Goal: Book appointment/travel/reservation

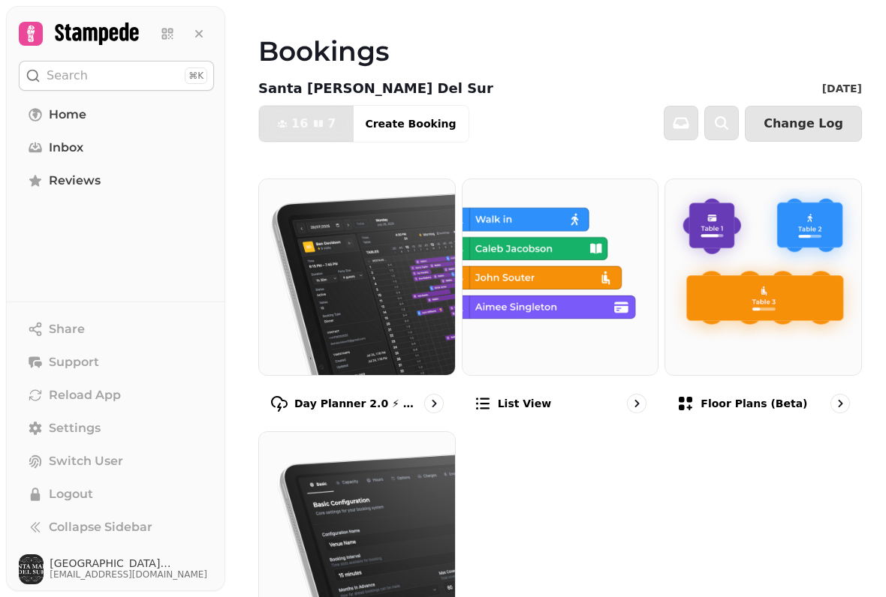
click at [805, 402] on div "Floor Plans (beta)" at bounding box center [762, 404] width 197 height 44
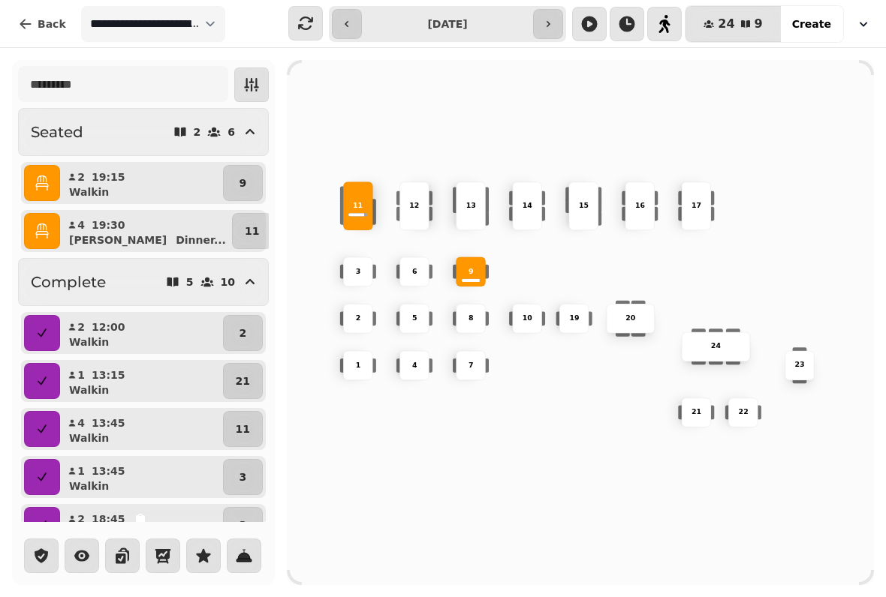
click at [381, 317] on div "2" at bounding box center [358, 319] width 52 height 52
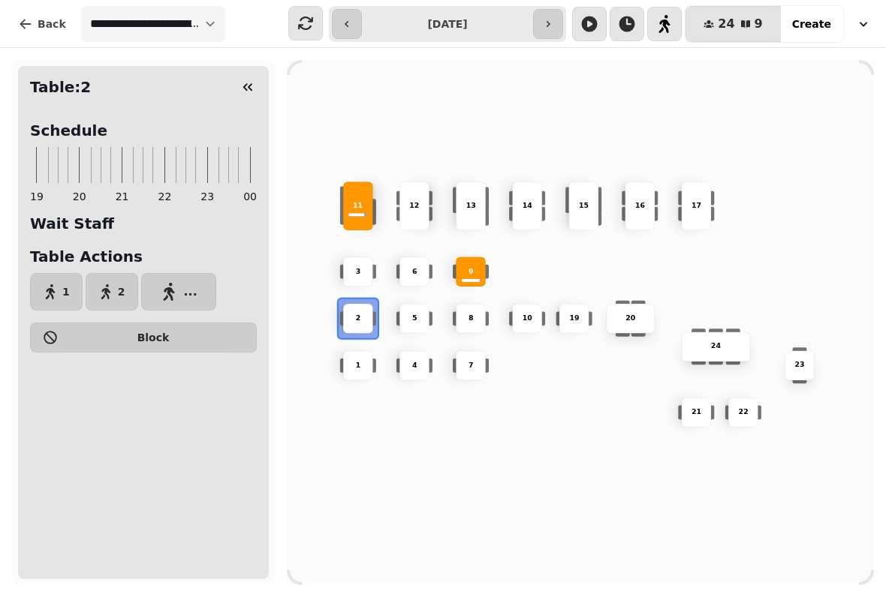
click at [52, 290] on icon "button" at bounding box center [51, 291] width 10 height 15
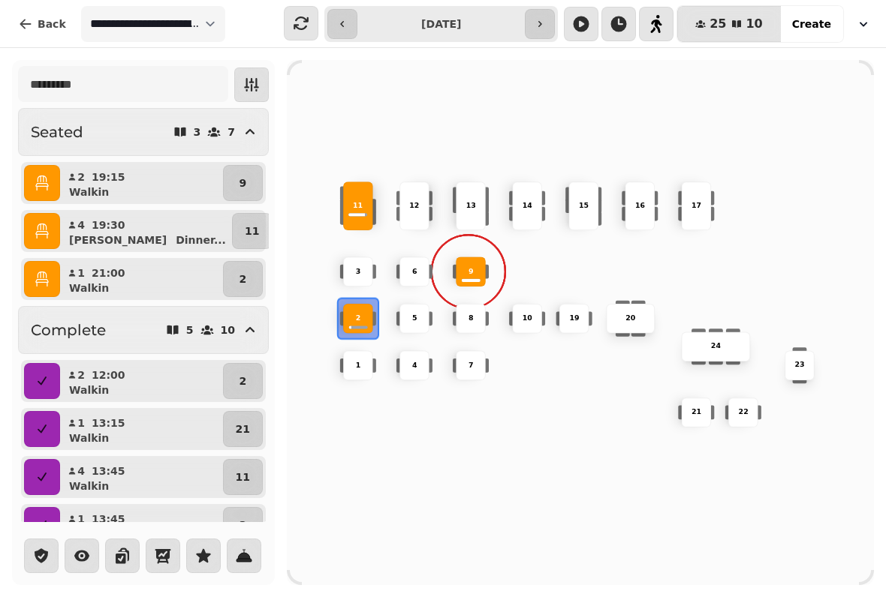
click at [529, 314] on p "10" at bounding box center [527, 319] width 10 height 11
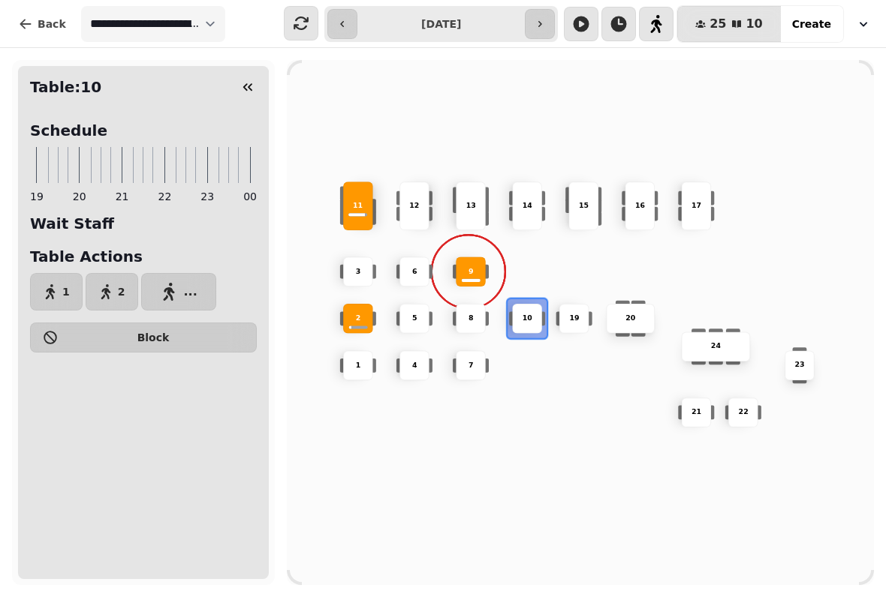
click at [118, 287] on span "2" at bounding box center [122, 292] width 8 height 11
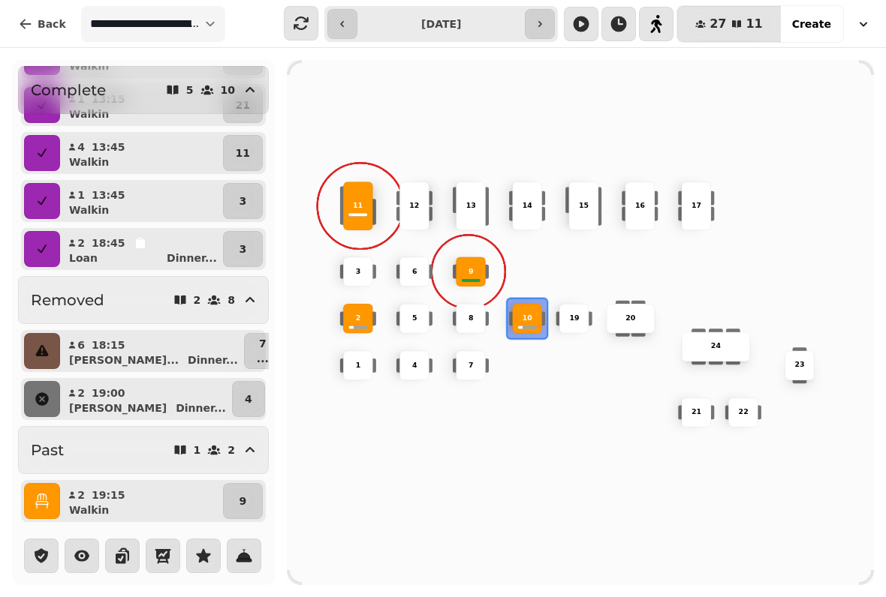
scroll to position [333, 0]
click at [45, 494] on icon "button" at bounding box center [41, 501] width 13 height 15
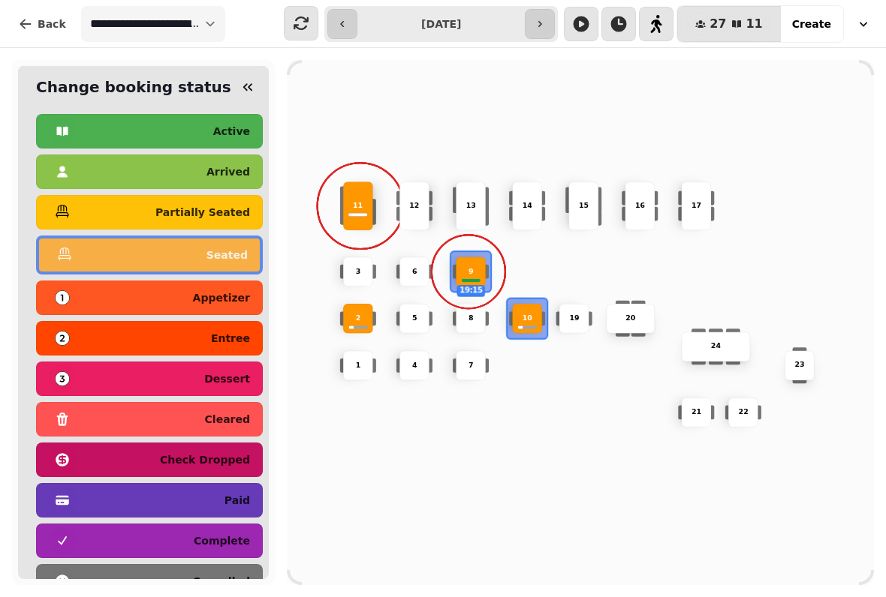
click at [128, 532] on div "complete" at bounding box center [149, 541] width 201 height 24
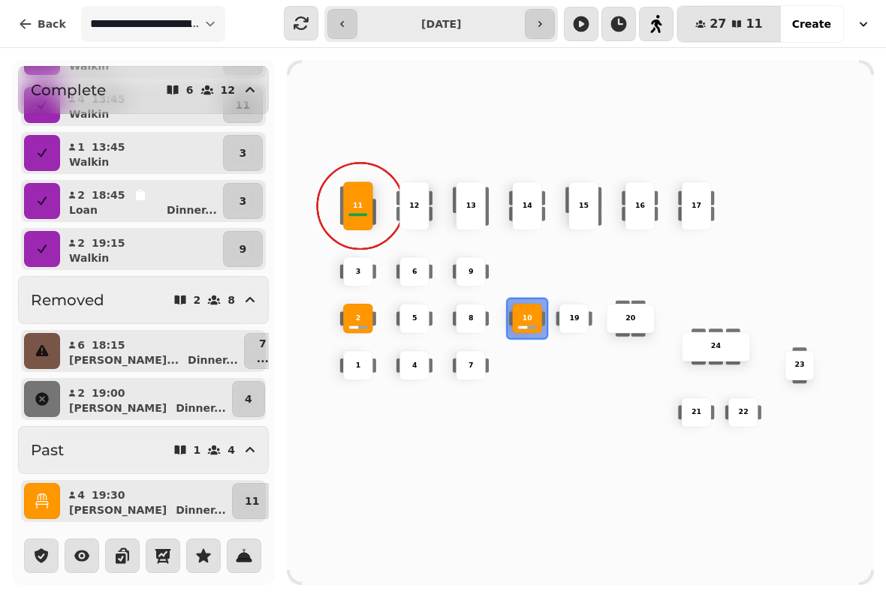
scroll to position [381, 0]
click at [41, 494] on icon "button" at bounding box center [42, 501] width 15 height 15
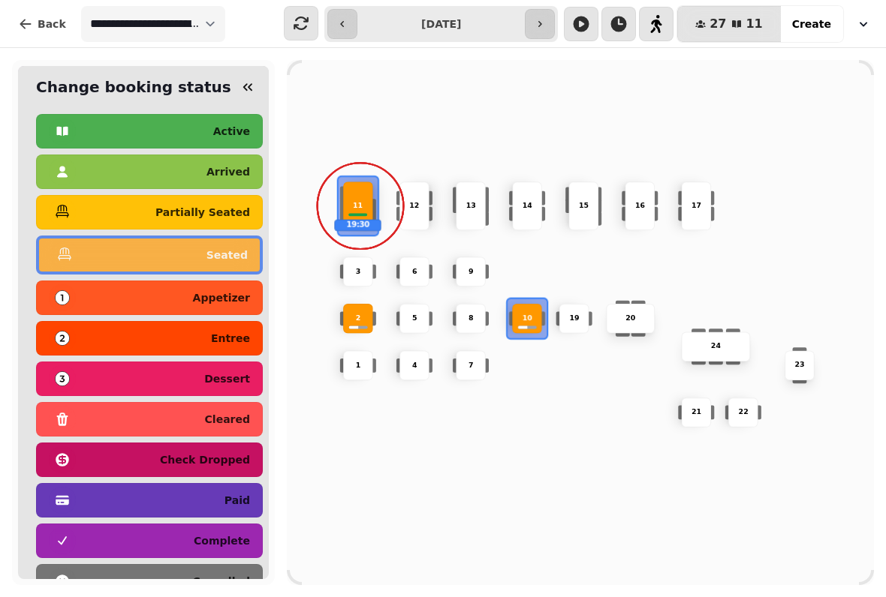
click at [210, 540] on p "complete" at bounding box center [222, 541] width 56 height 11
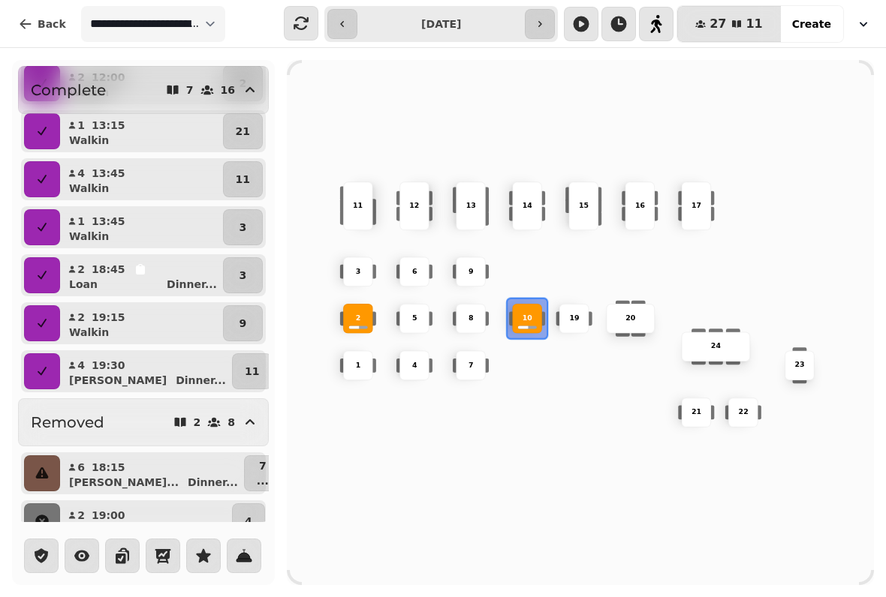
scroll to position [286, 0]
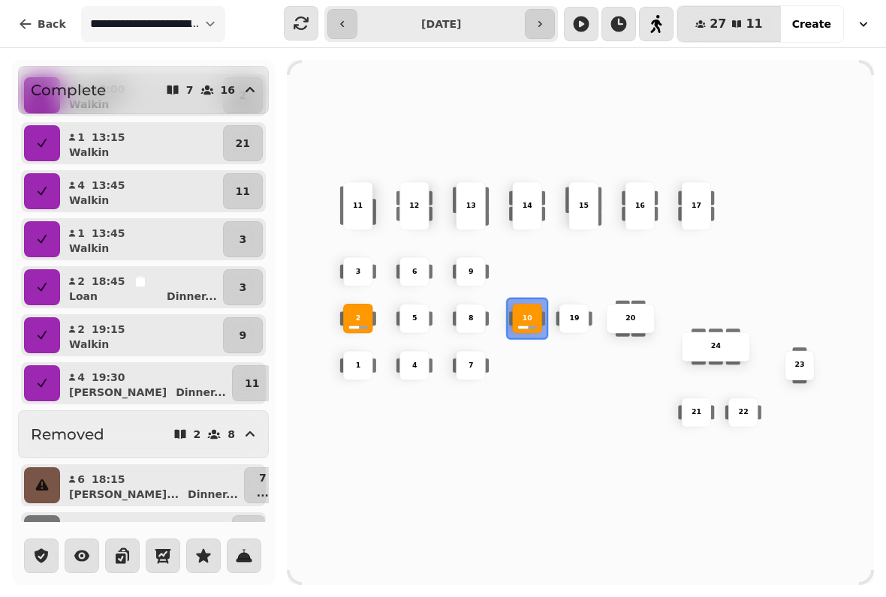
click at [37, 390] on icon "button" at bounding box center [42, 383] width 15 height 15
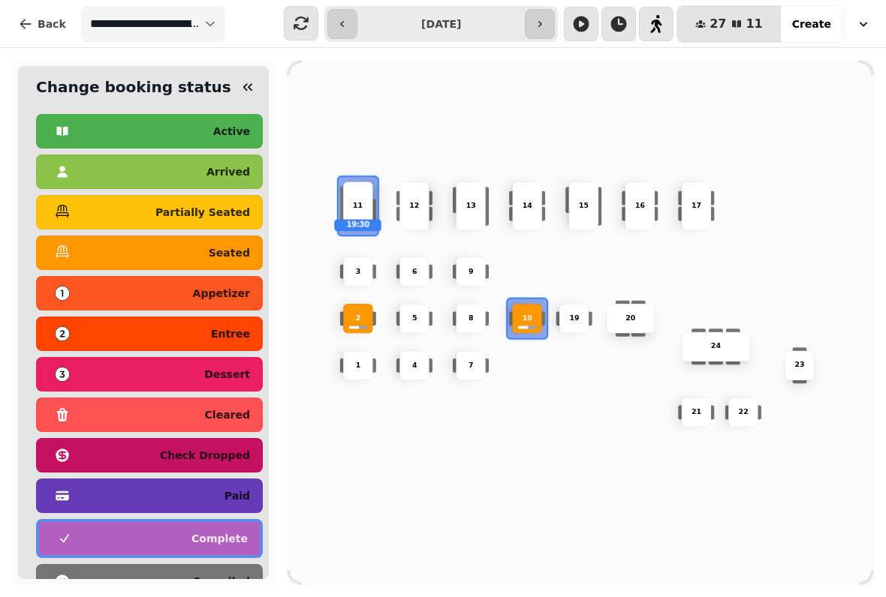
click at [222, 249] on p "seated" at bounding box center [229, 253] width 41 height 11
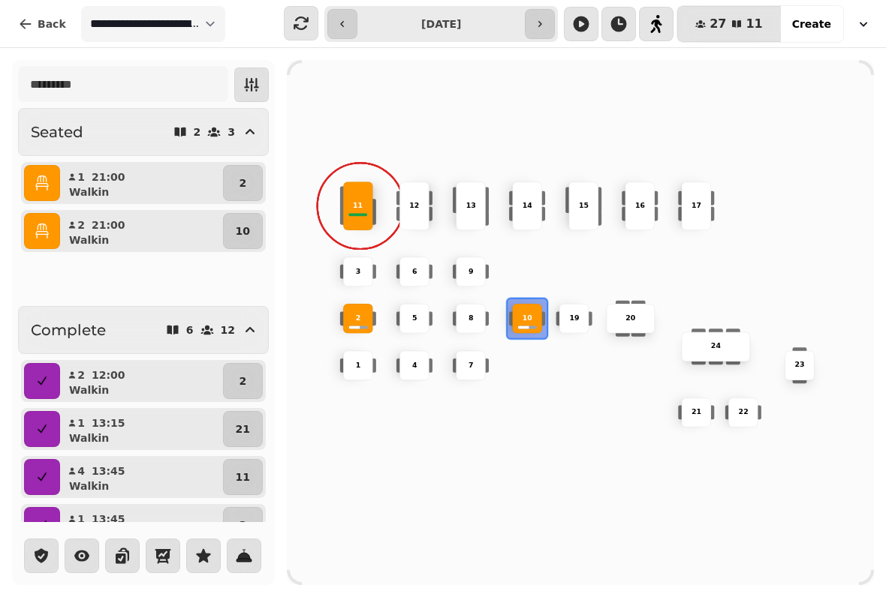
scroll to position [0, 0]
click at [38, 231] on icon "button" at bounding box center [41, 231] width 13 height 15
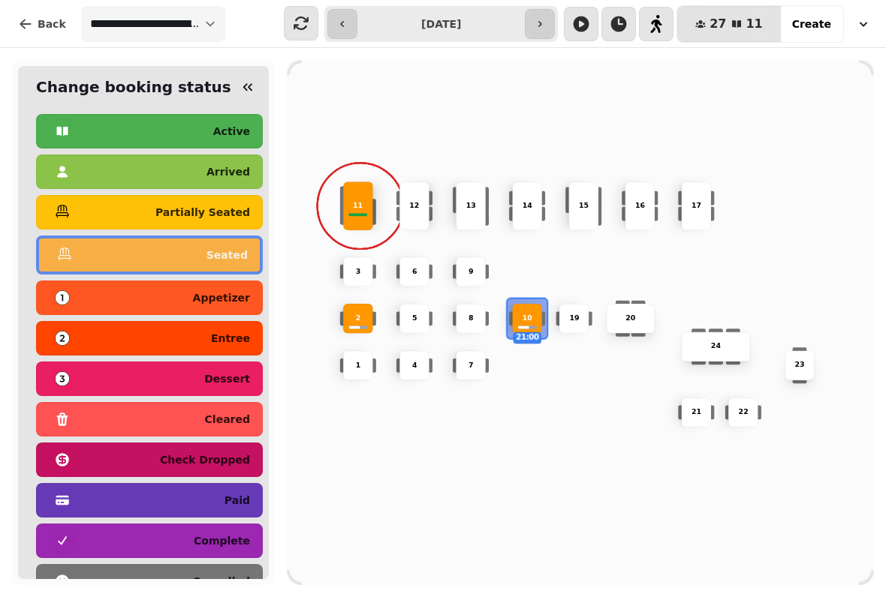
click at [134, 528] on button "complete" at bounding box center [149, 541] width 227 height 35
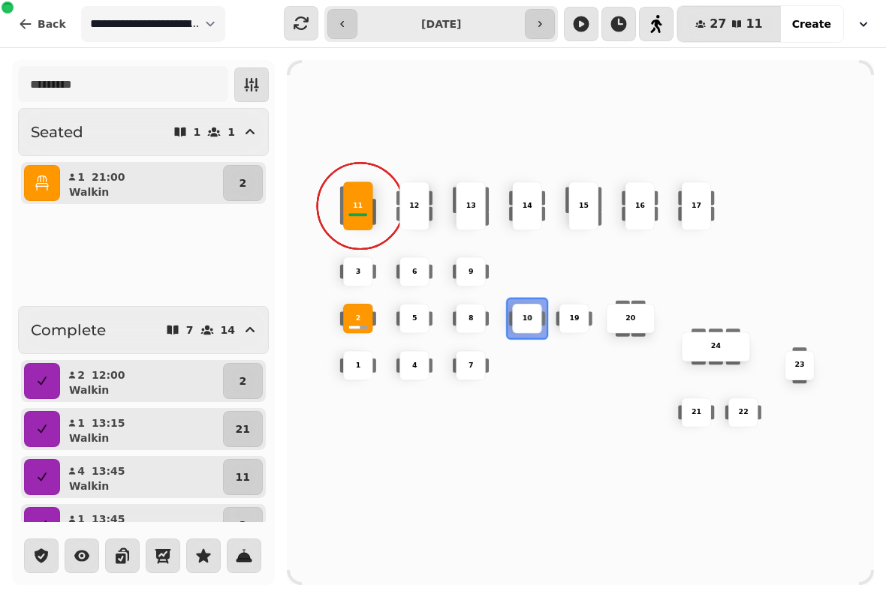
click at [348, 480] on div "10 2 19 20 4 5 11 9 15 24 16 7 17 23 22 3 21 1 13 6 8 12 14" at bounding box center [580, 323] width 587 height 470
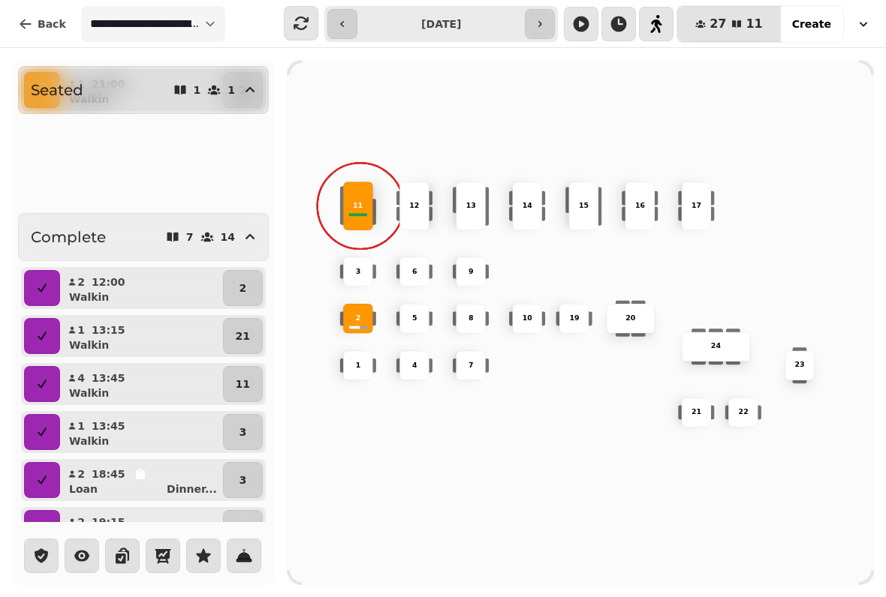
scroll to position [71, 0]
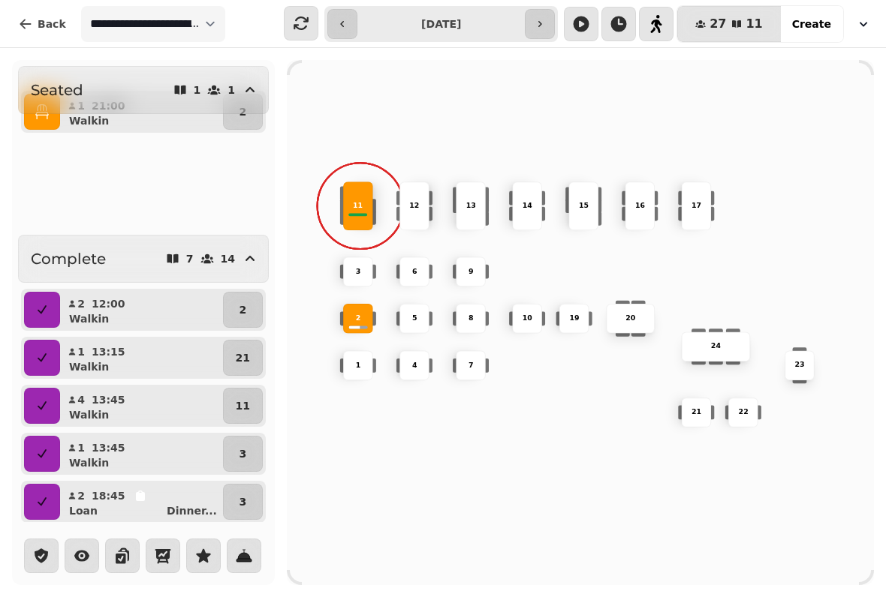
click at [29, 399] on button "button" at bounding box center [42, 406] width 36 height 36
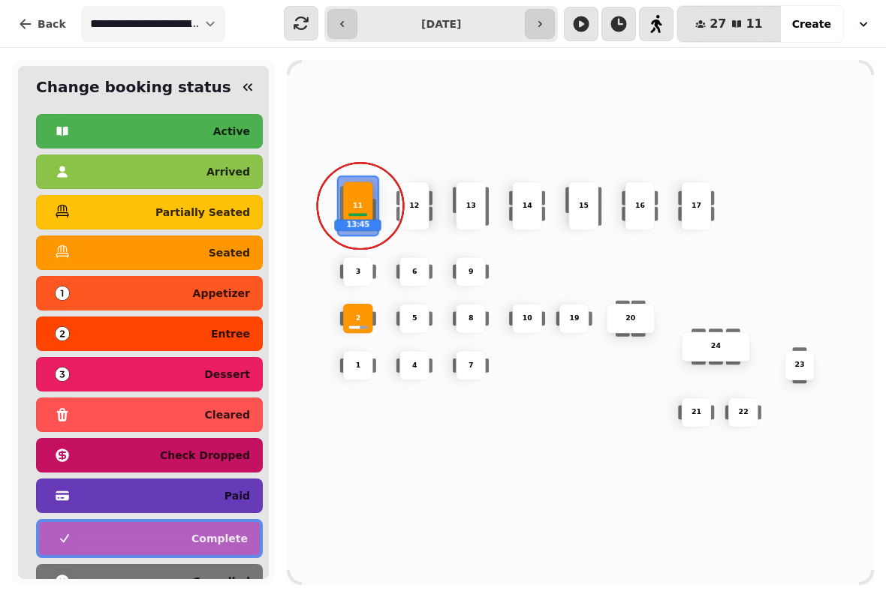
click at [111, 245] on div "seated" at bounding box center [149, 253] width 201 height 24
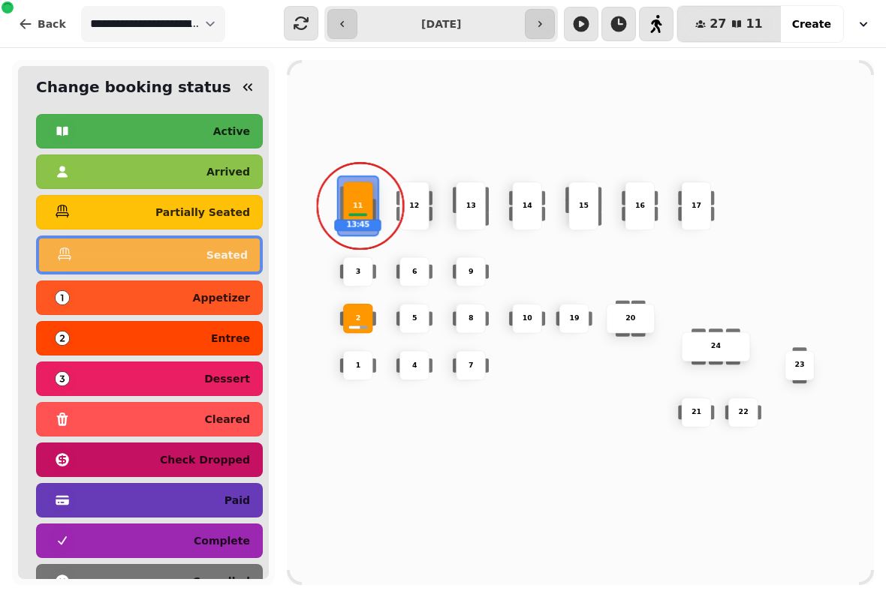
click at [375, 450] on div "10 2 19 20 4 5 11 13:45 9 15 24 16 7 17 23 22 3 21 1 13 6 8 12 14" at bounding box center [580, 323] width 587 height 470
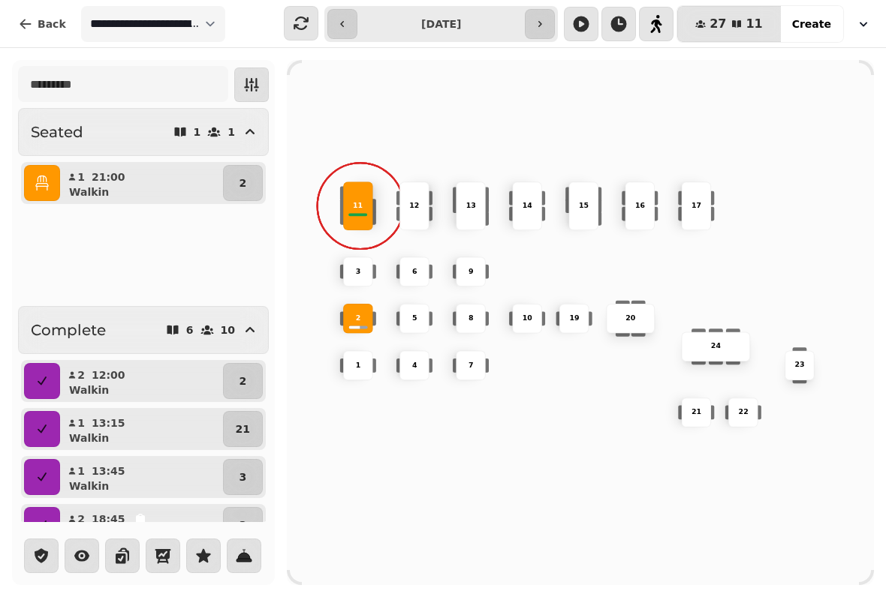
scroll to position [0, 0]
click at [45, 188] on icon "button" at bounding box center [42, 183] width 15 height 15
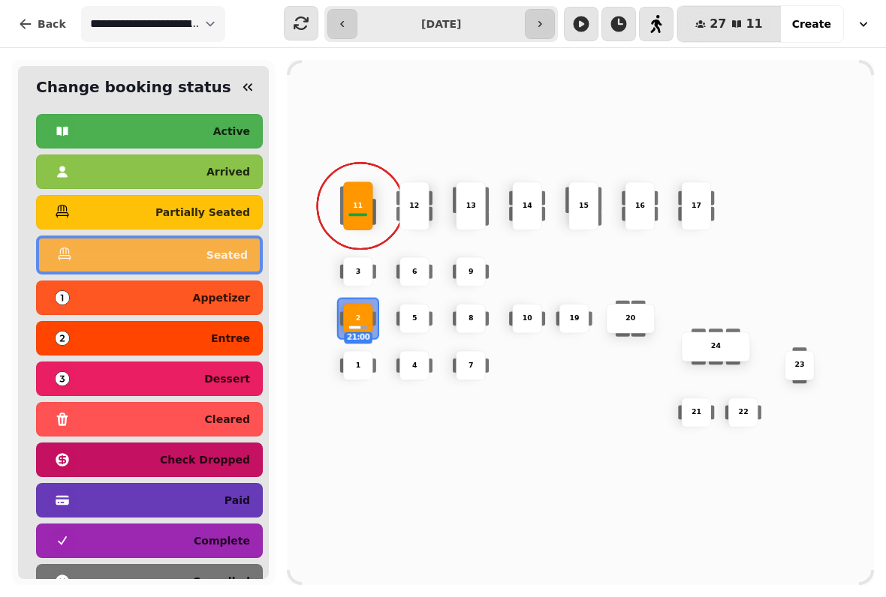
click at [150, 531] on div "complete" at bounding box center [149, 541] width 201 height 24
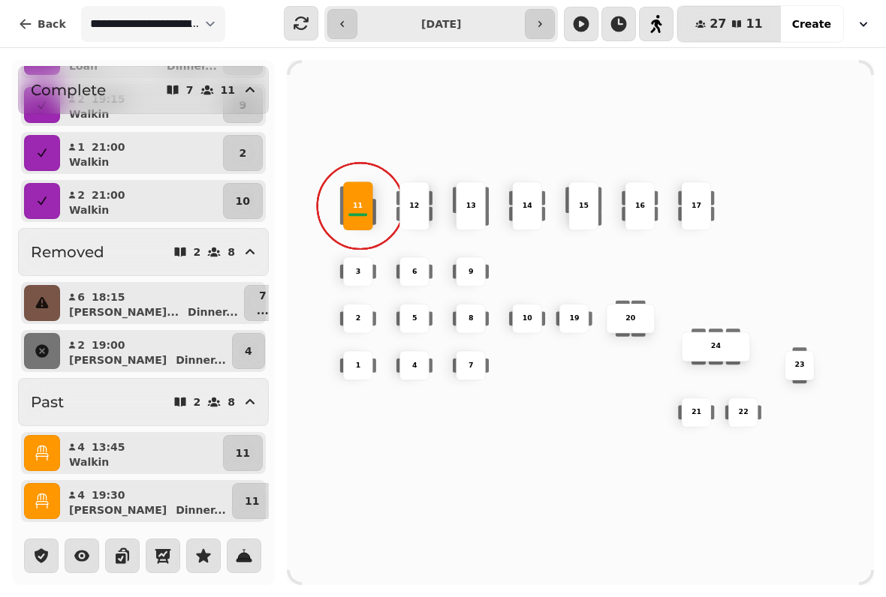
scroll to position [279, 0]
click at [47, 446] on icon "button" at bounding box center [42, 453] width 15 height 15
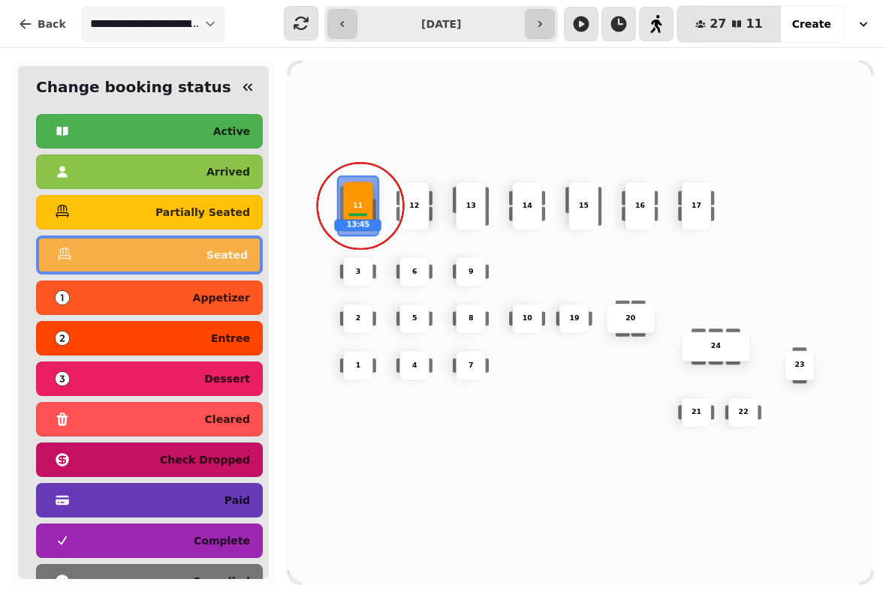
click at [227, 537] on p "complete" at bounding box center [222, 541] width 56 height 11
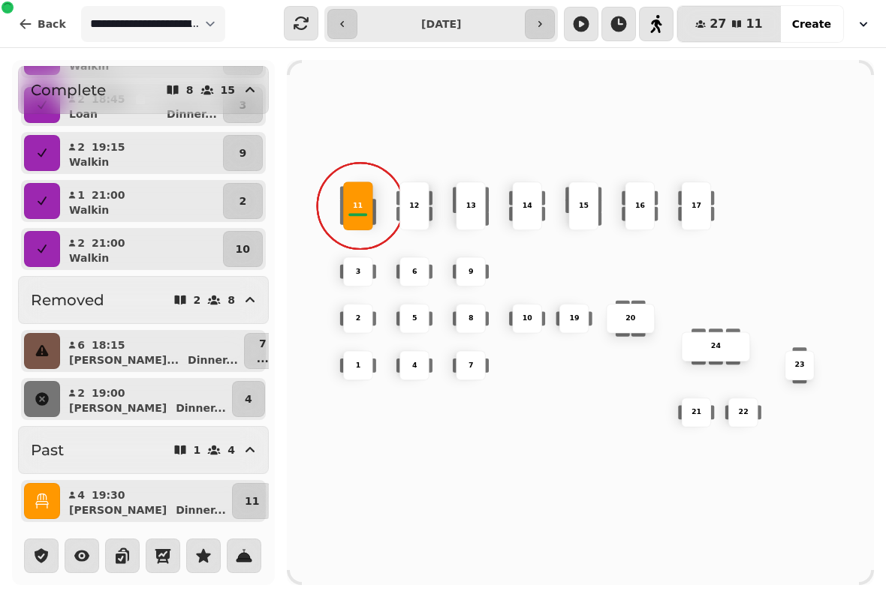
click at [49, 494] on icon "button" at bounding box center [42, 501] width 15 height 15
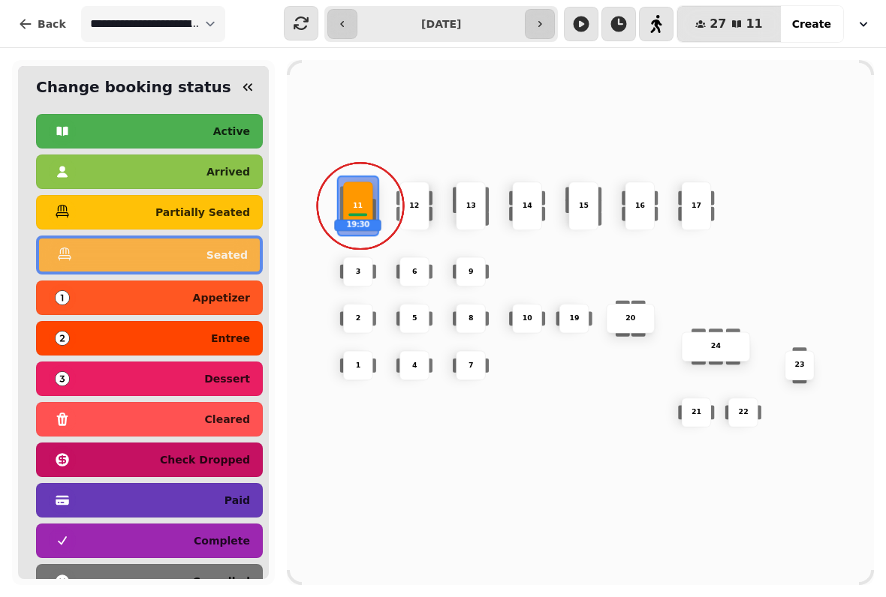
click at [145, 536] on div "complete" at bounding box center [149, 541] width 201 height 24
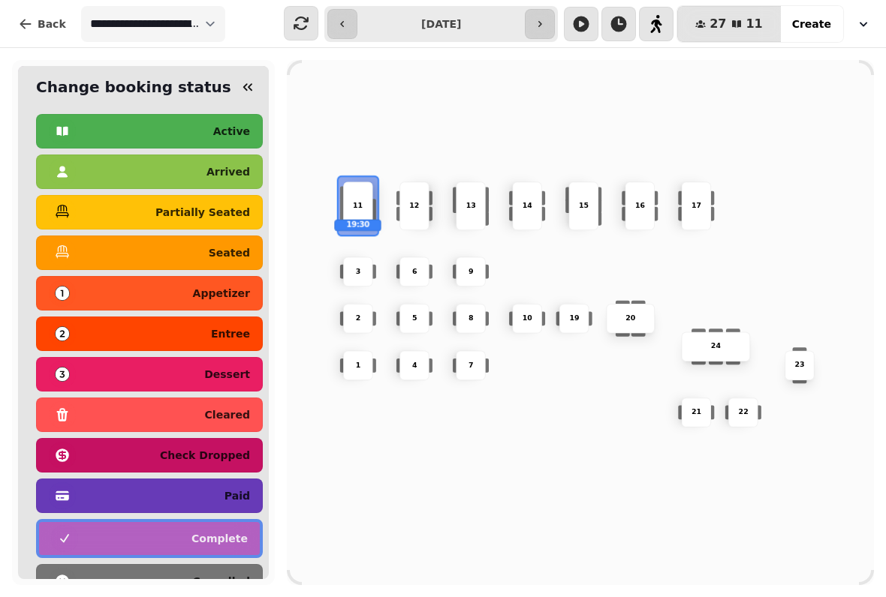
scroll to position [177, 0]
